Goal: Task Accomplishment & Management: Manage account settings

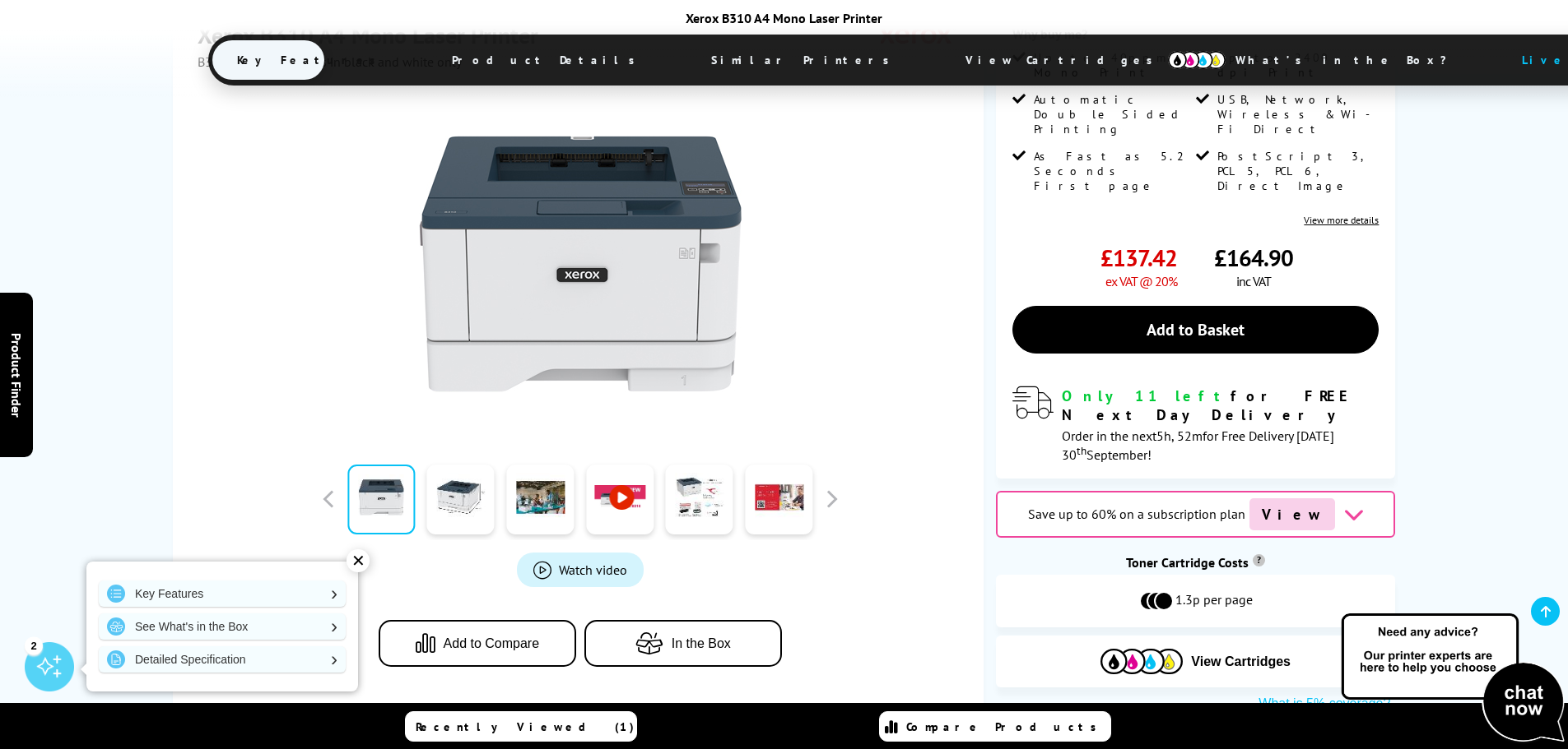
scroll to position [246, 0]
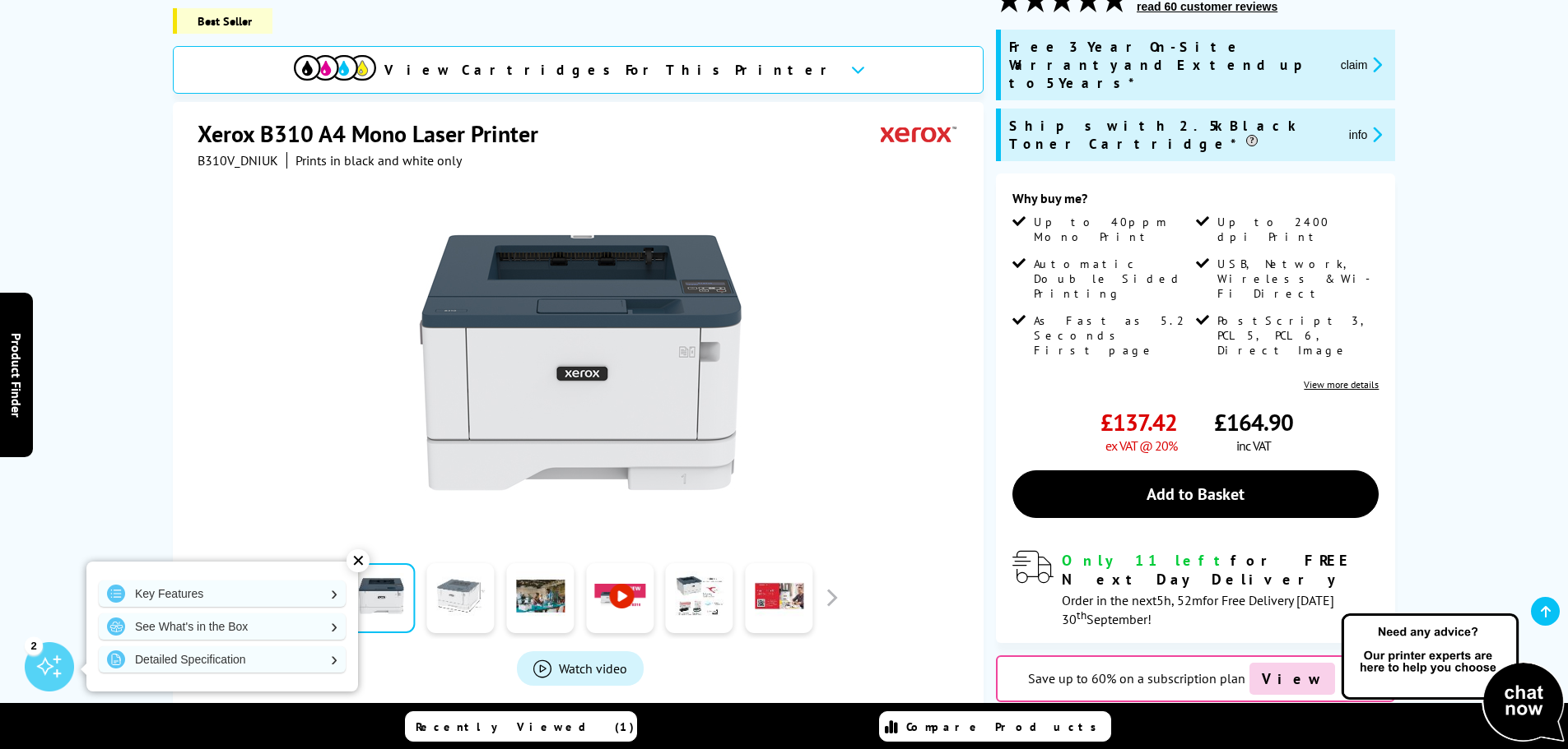
click at [477, 609] on link at bounding box center [461, 598] width 67 height 70
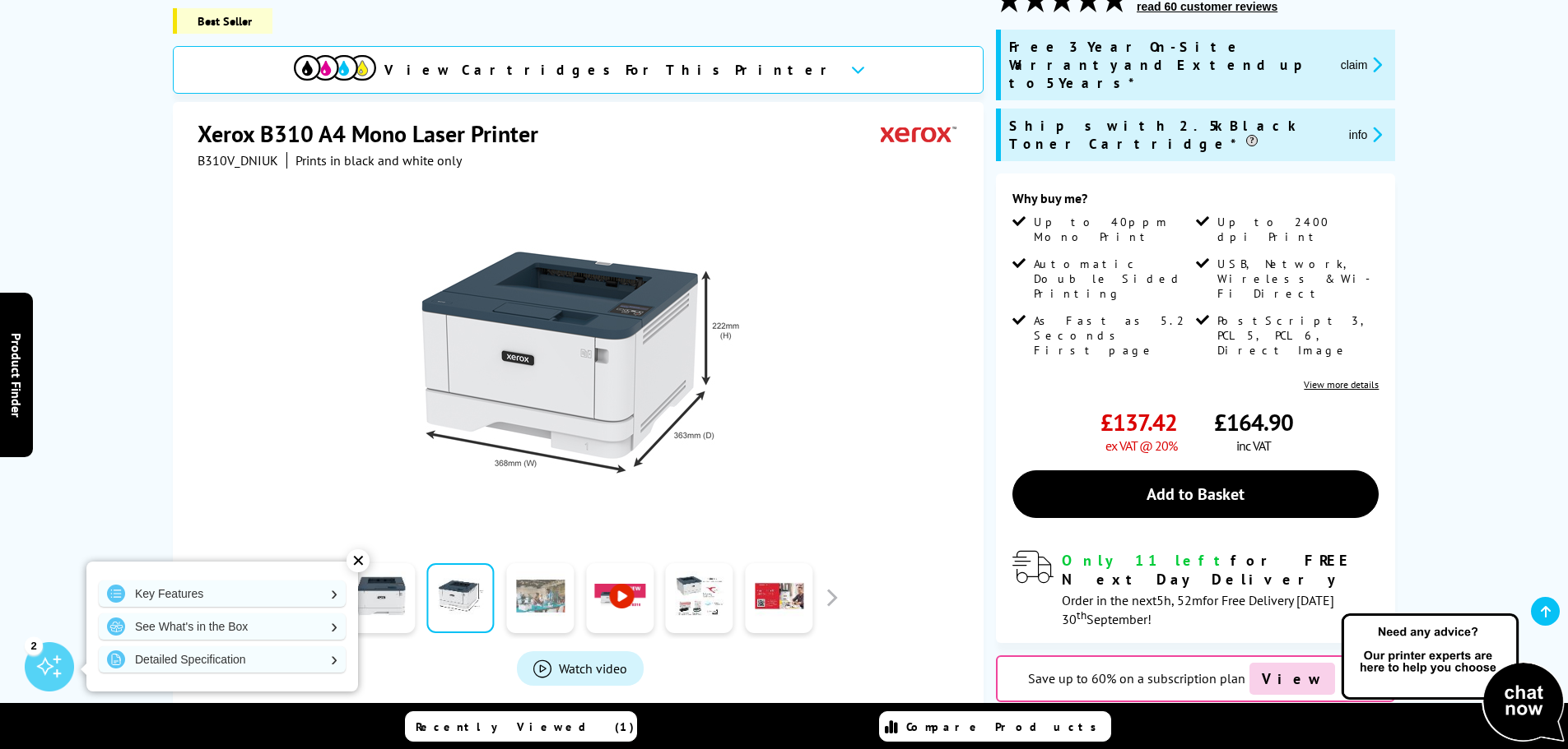
click at [508, 585] on link at bounding box center [540, 598] width 67 height 70
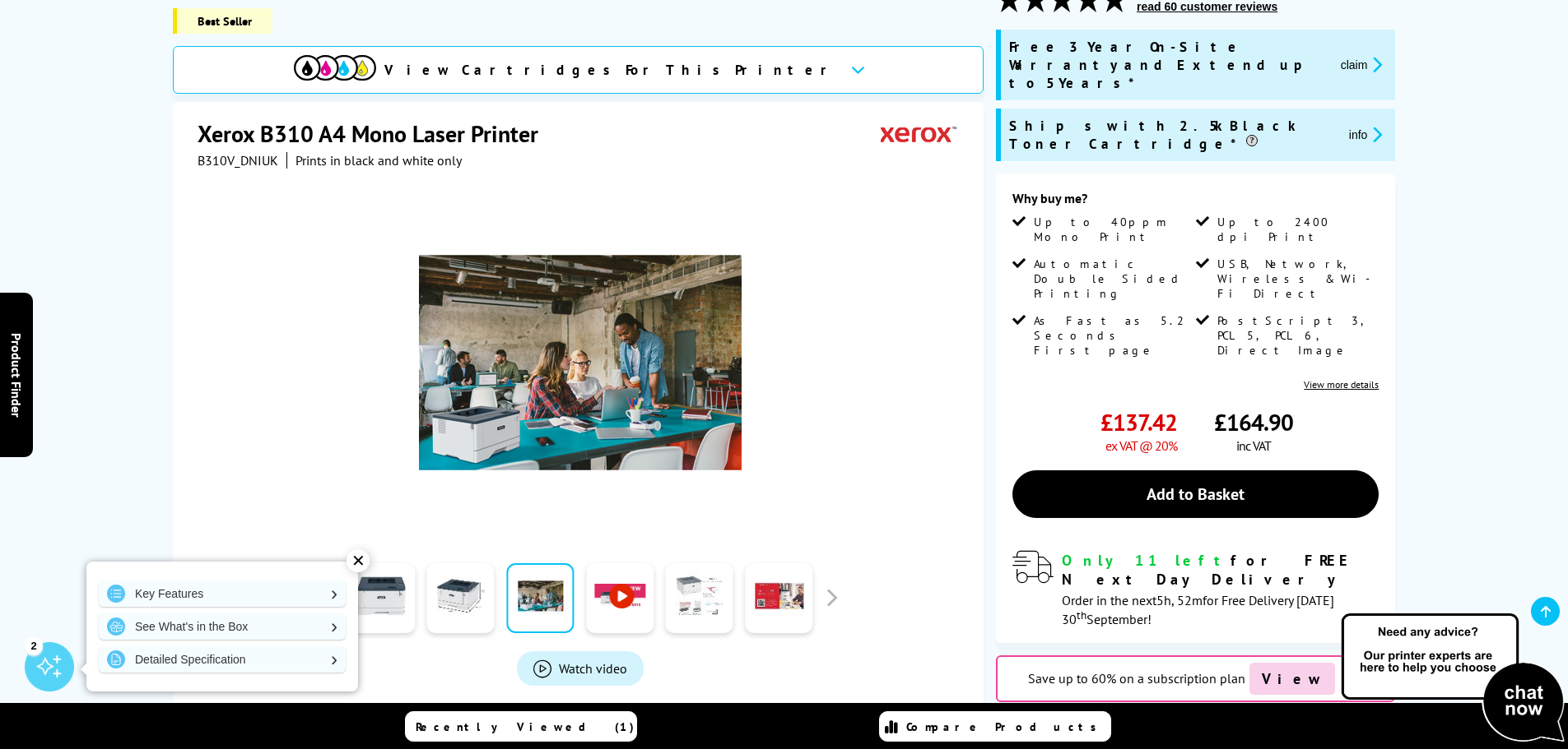
click at [706, 583] on link at bounding box center [699, 598] width 67 height 70
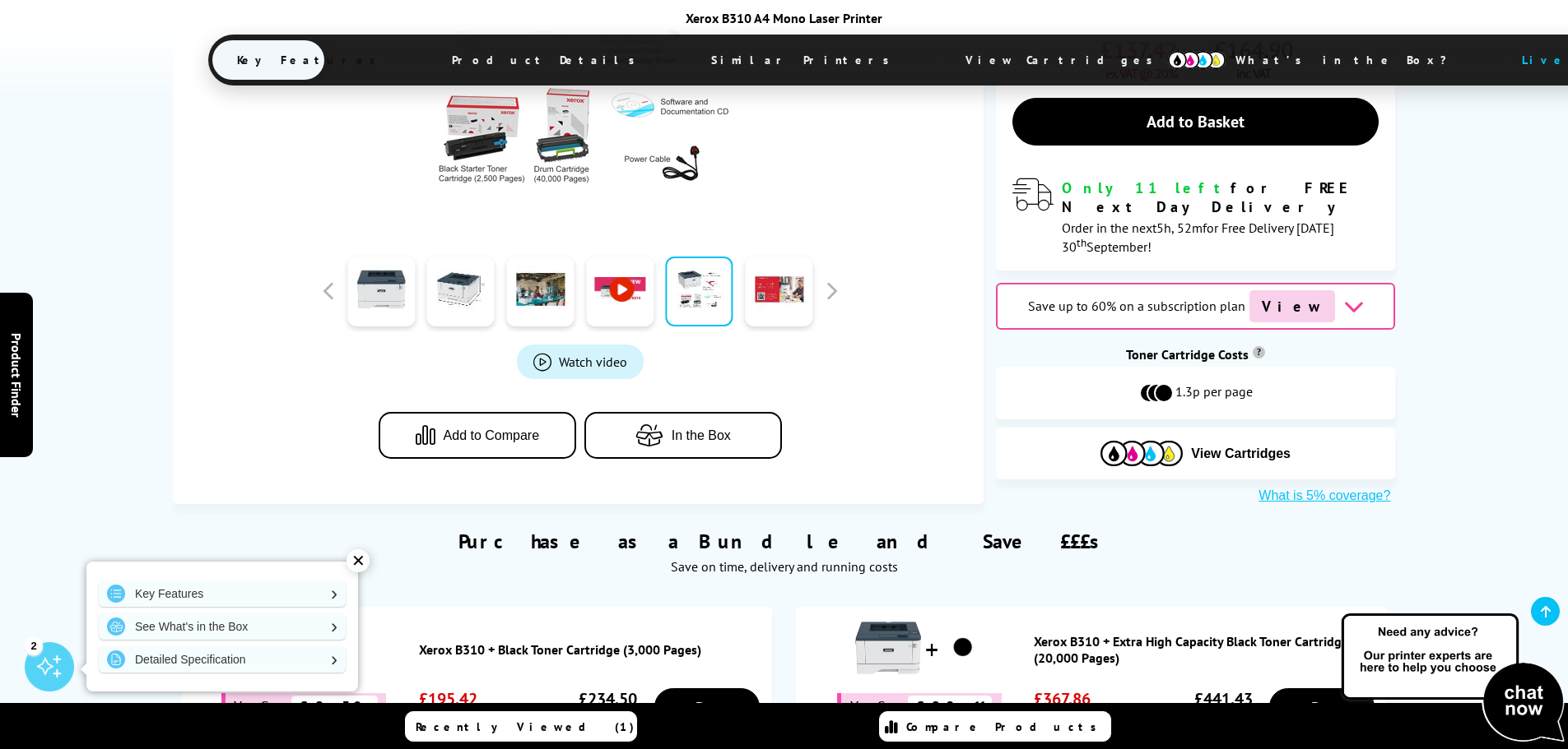
scroll to position [740, 0]
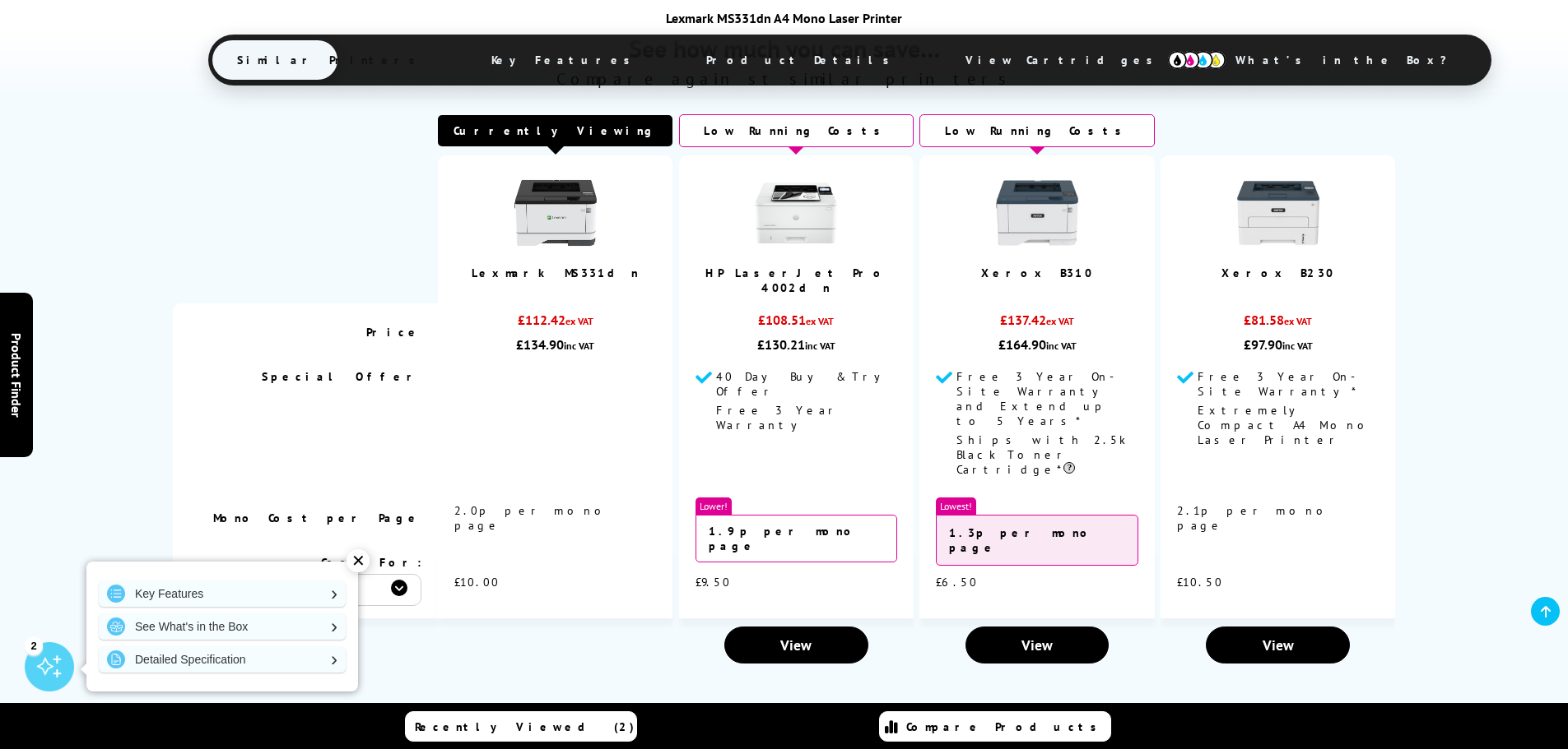
scroll to position [2139, 0]
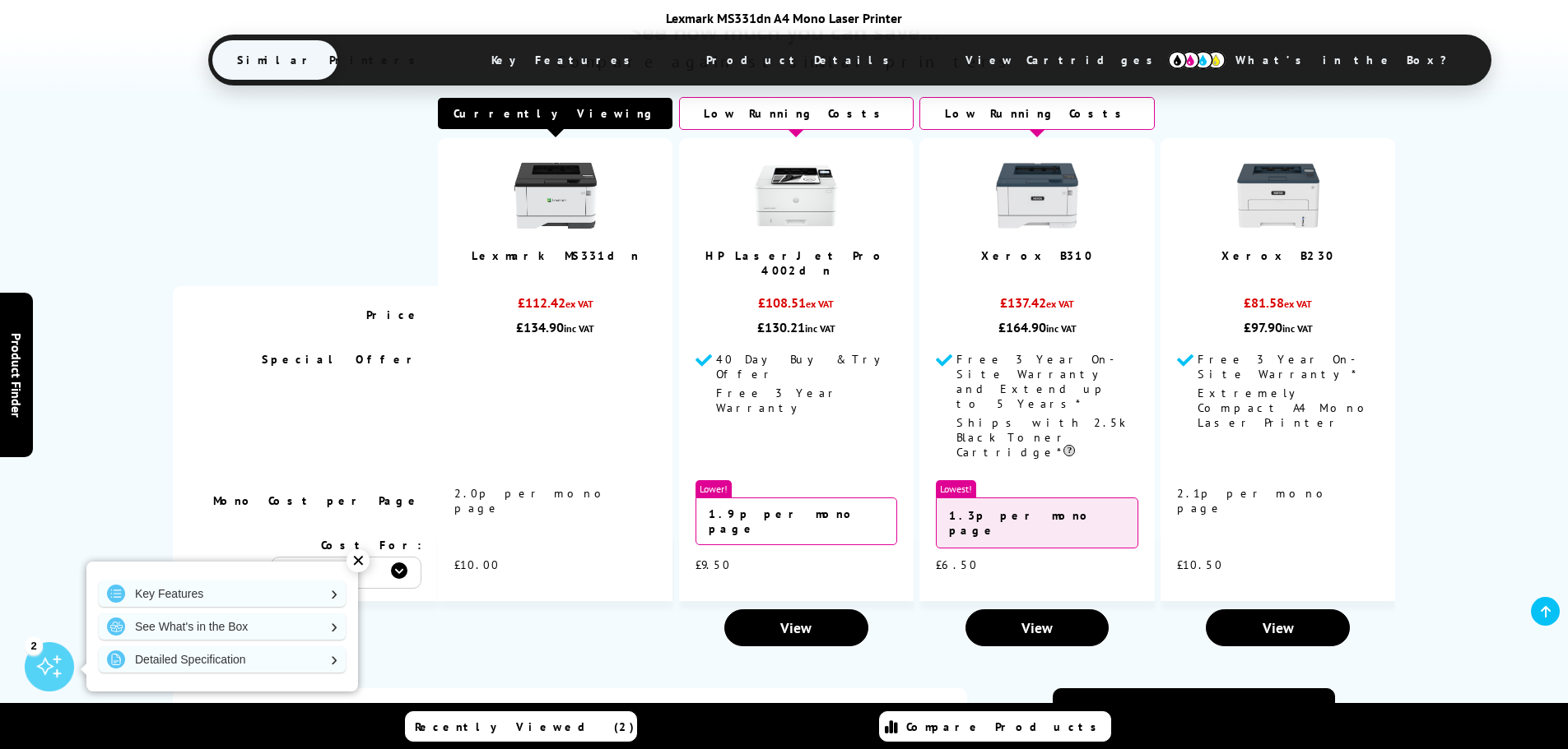
click at [561, 223] on img at bounding box center [556, 195] width 82 height 82
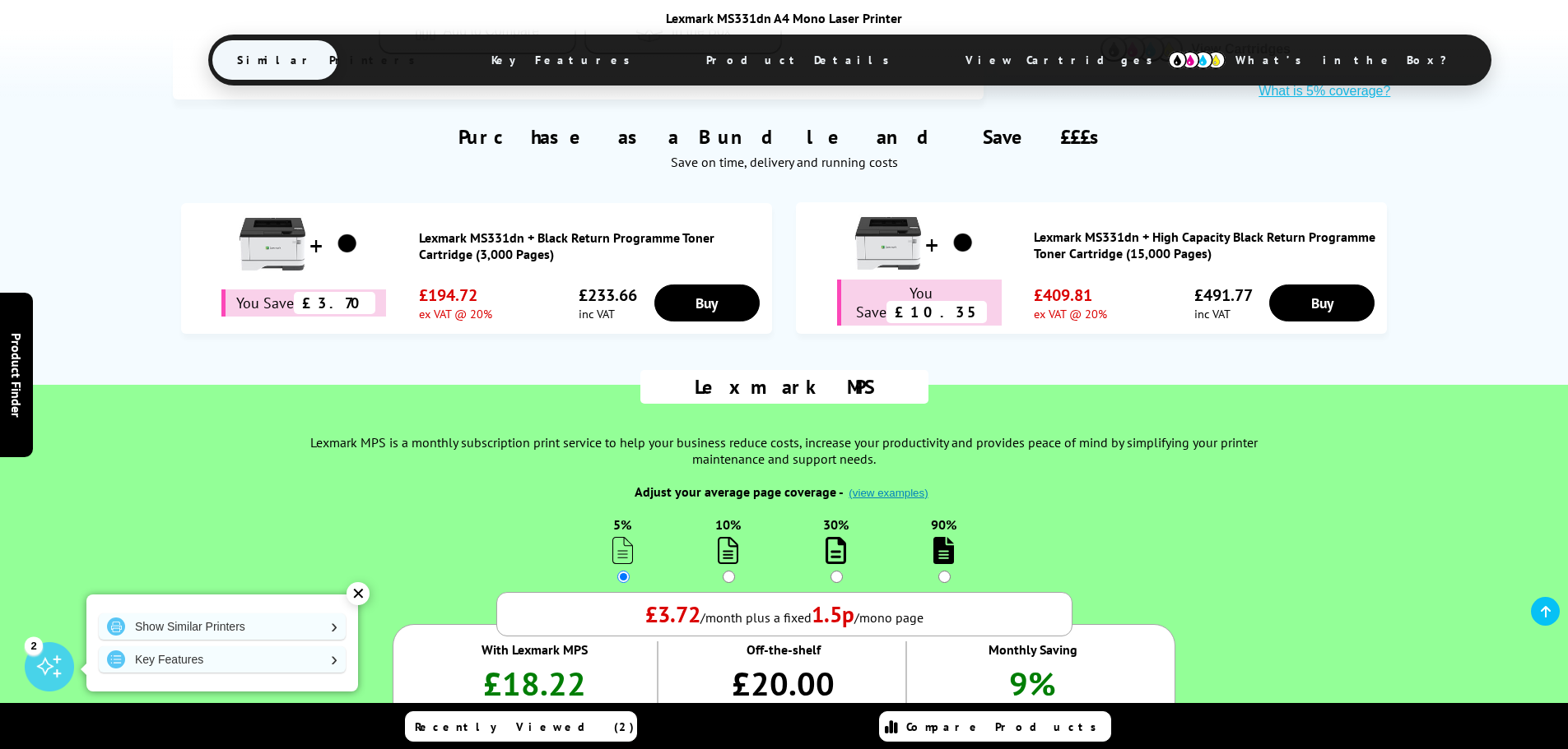
scroll to position [1152, 0]
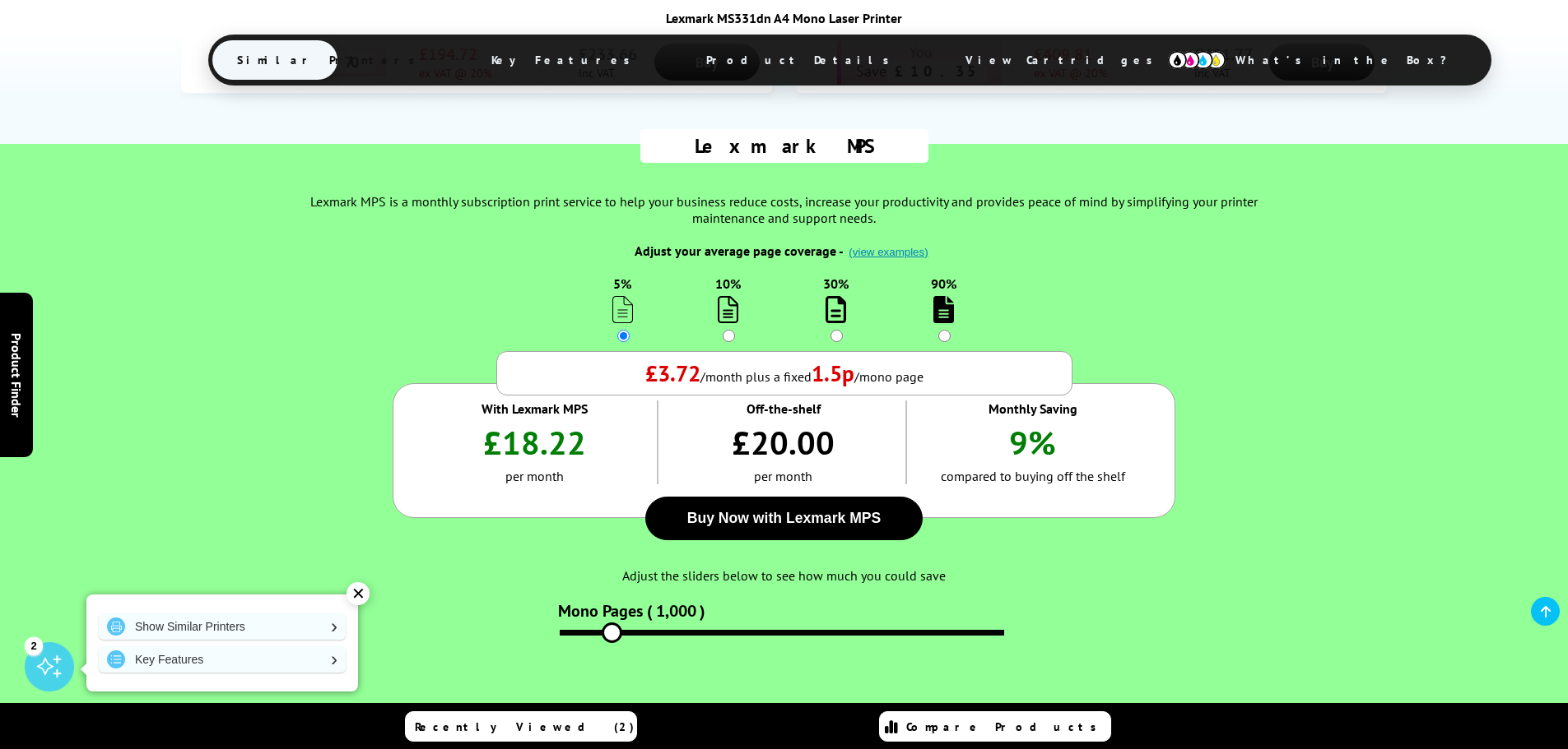
click at [940, 53] on span "View Cartridges" at bounding box center [1066, 60] width 252 height 43
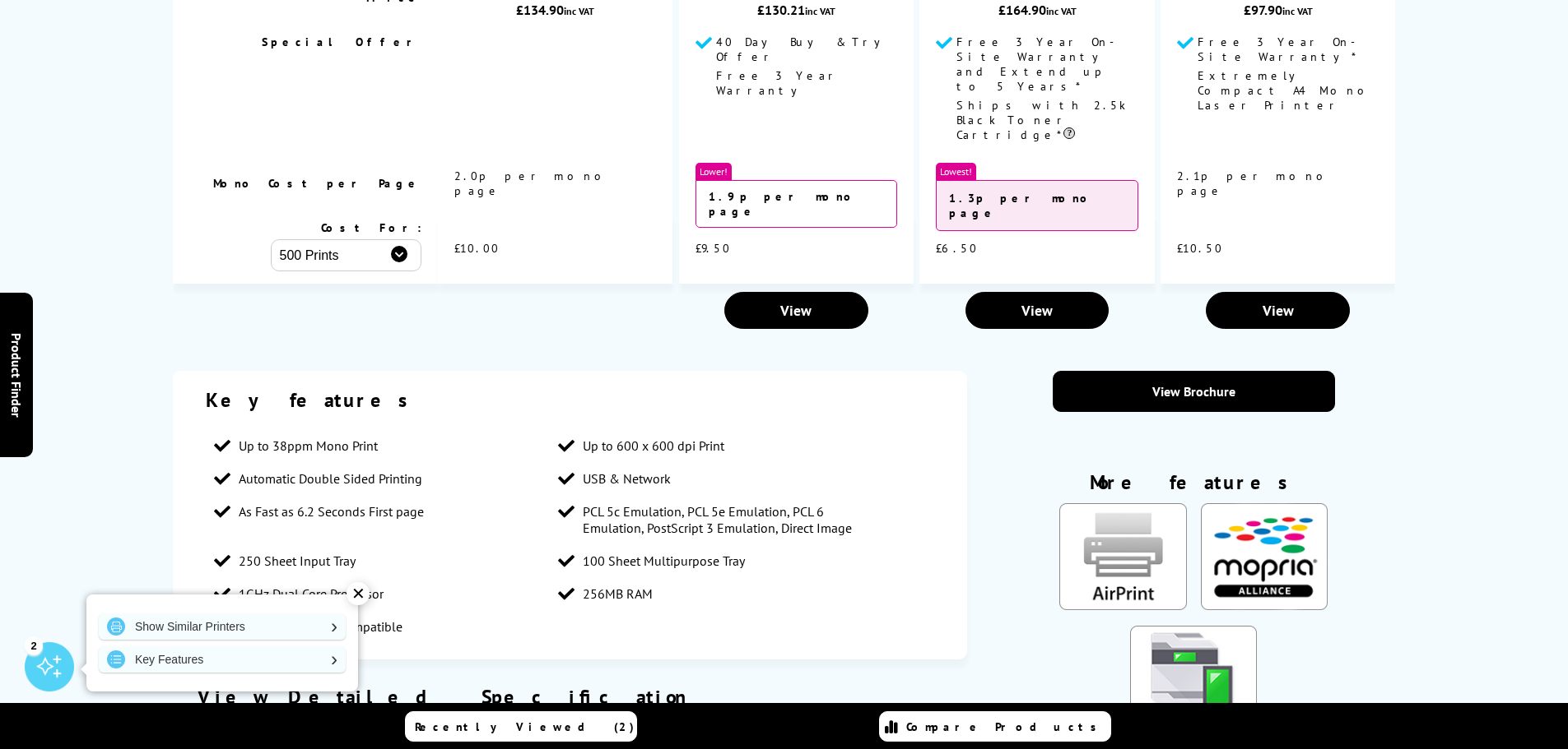
scroll to position [0, 0]
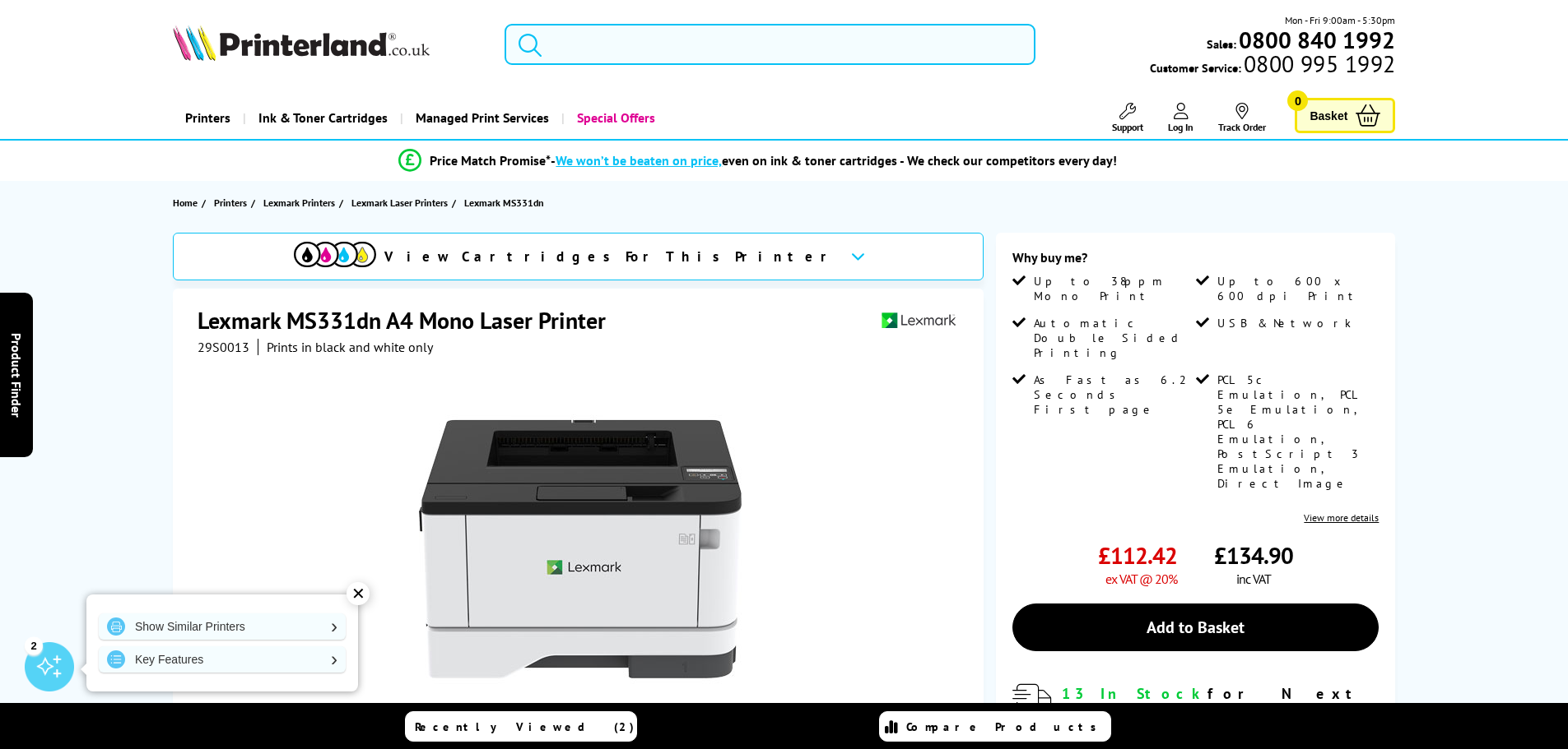
click at [1185, 115] on icon at bounding box center [1181, 111] width 15 height 16
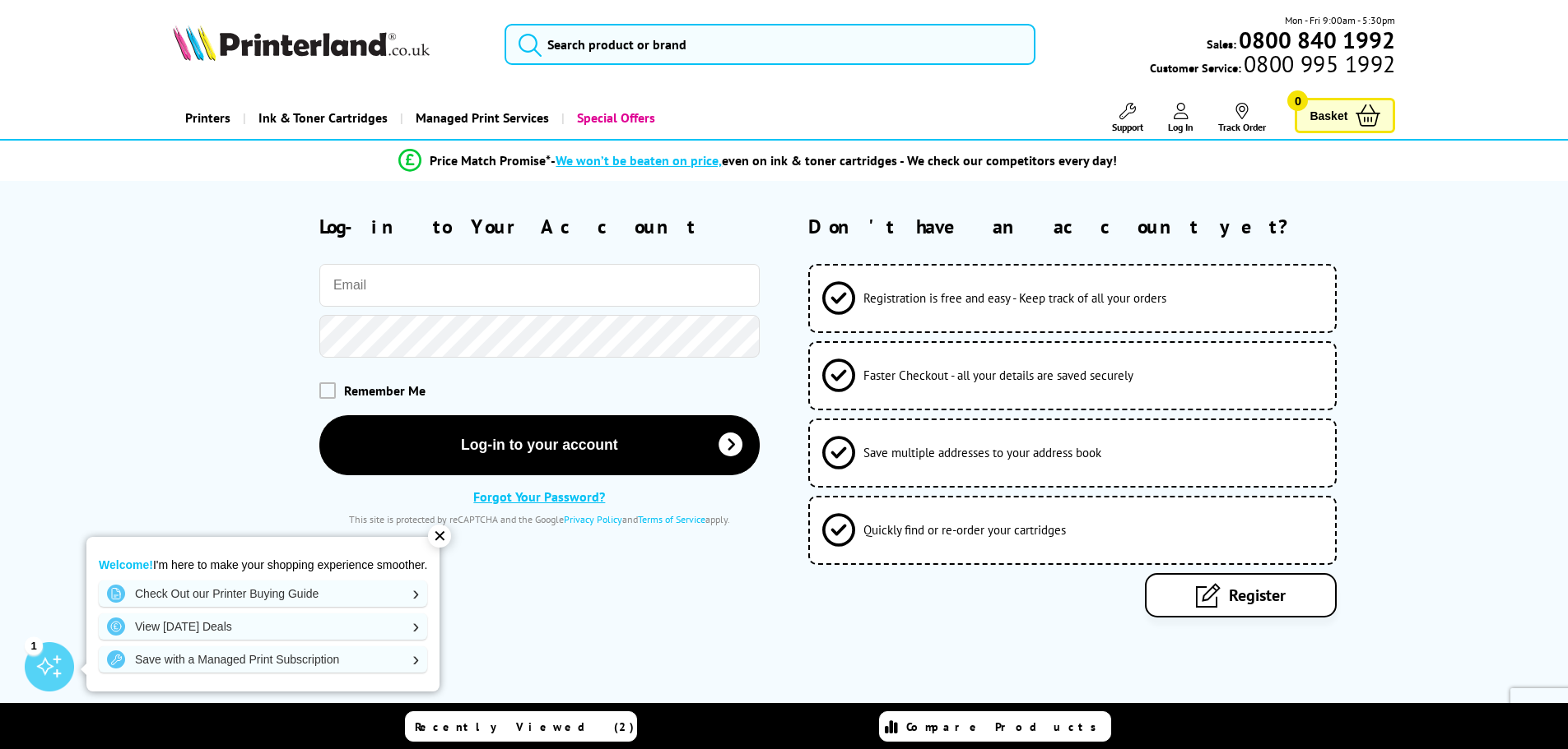
click at [673, 285] on input "email" at bounding box center [539, 285] width 440 height 43
type input "pete@paragongb.com"
